Goal: Navigation & Orientation: Understand site structure

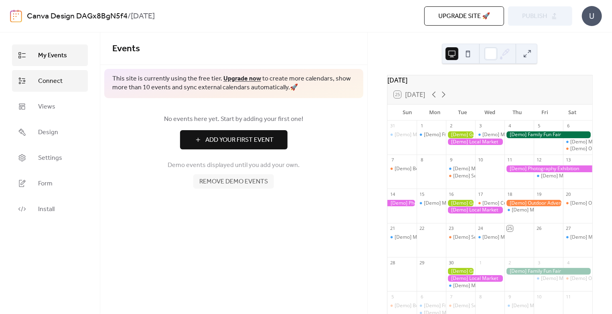
click at [51, 79] on span "Connect" at bounding box center [50, 82] width 24 height 10
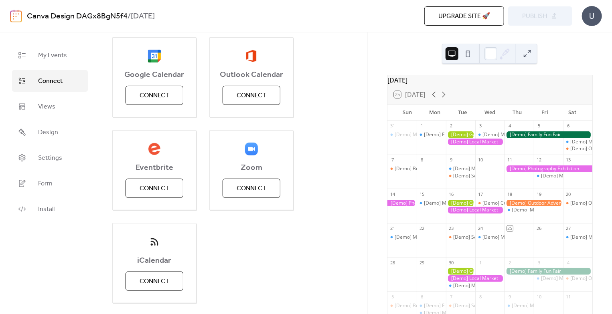
scroll to position [127, 0]
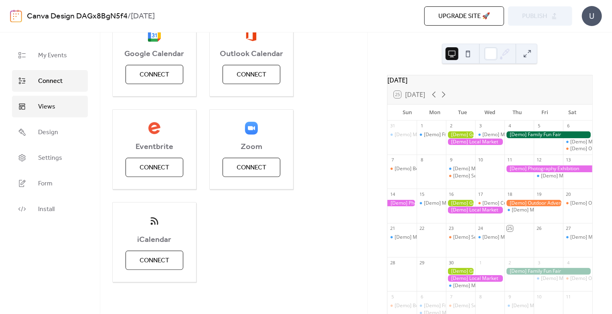
click at [49, 105] on span "Views" at bounding box center [46, 107] width 17 height 10
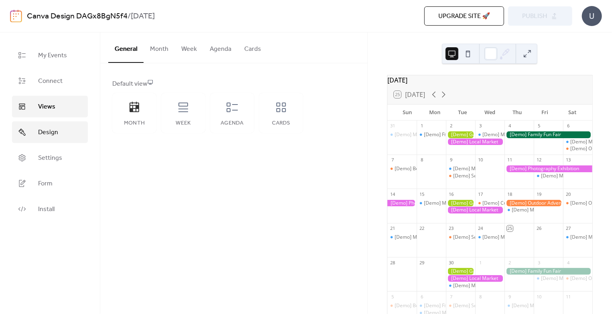
click at [46, 139] on link "Design" at bounding box center [50, 133] width 76 height 22
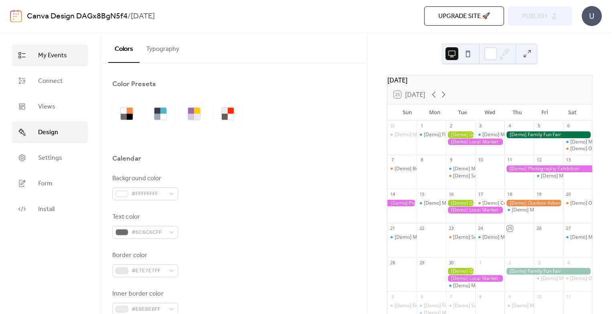
click at [54, 46] on link "My Events" at bounding box center [50, 56] width 76 height 22
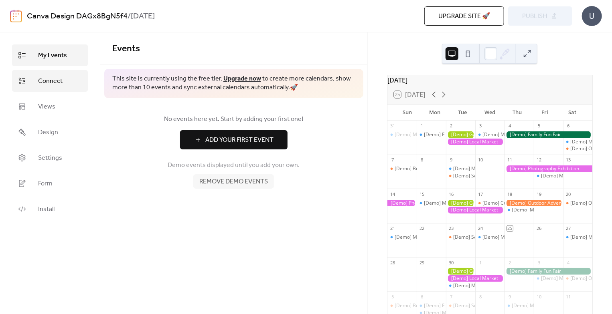
click at [52, 77] on span "Connect" at bounding box center [50, 82] width 24 height 10
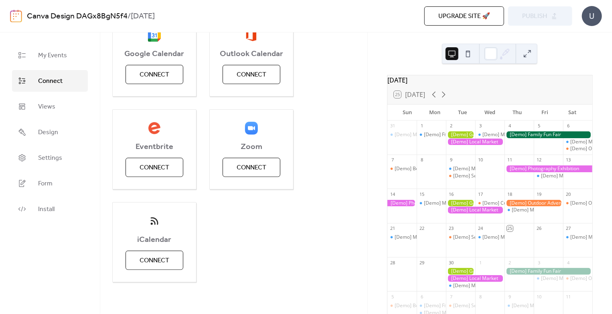
scroll to position [127, 0]
click at [39, 208] on span "Install" at bounding box center [46, 210] width 16 height 10
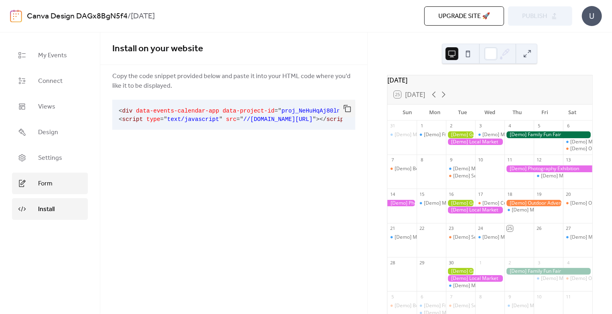
drag, startPoint x: 40, startPoint y: 188, endPoint x: 39, endPoint y: 181, distance: 6.9
click at [39, 181] on span "Form" at bounding box center [45, 184] width 14 height 10
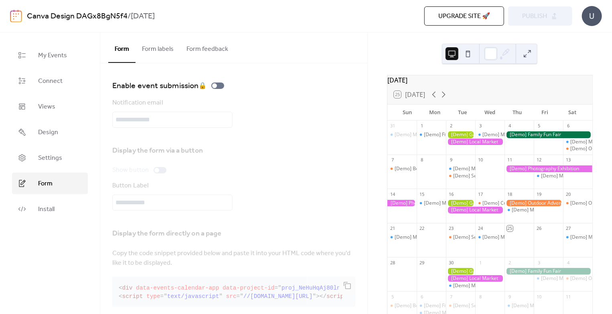
scroll to position [13, 0]
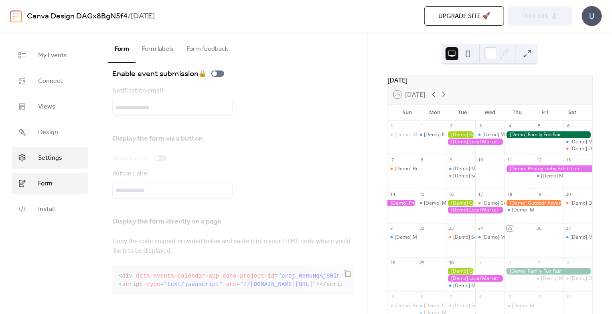
click at [43, 156] on span "Settings" at bounding box center [50, 159] width 24 height 10
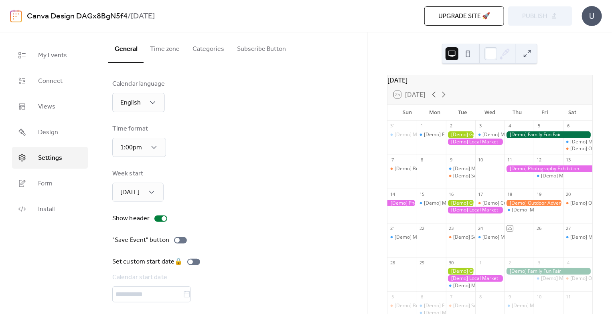
scroll to position [26, 0]
